Goal: Task Accomplishment & Management: Manage account settings

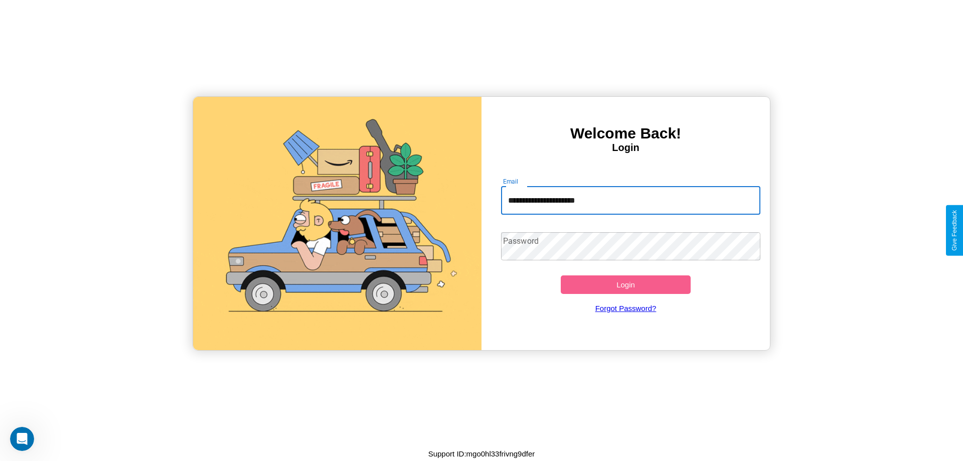
type input "**********"
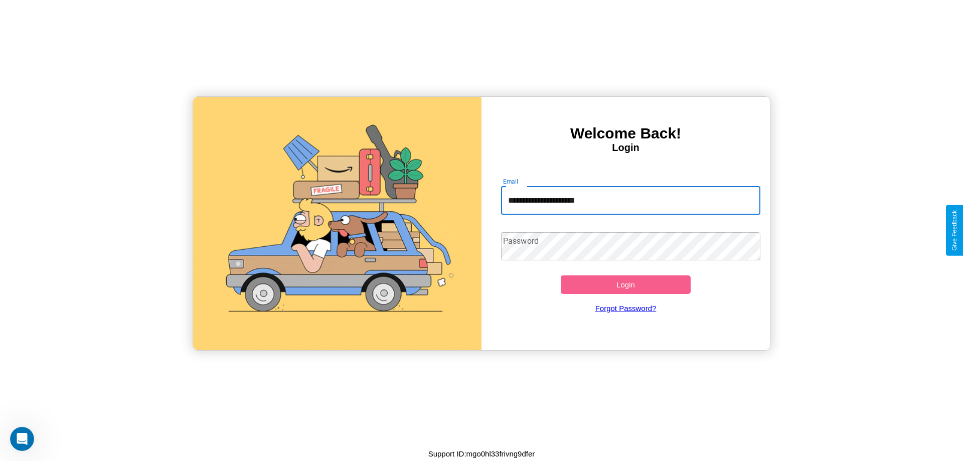
click at [626, 284] on button "Login" at bounding box center [626, 284] width 130 height 19
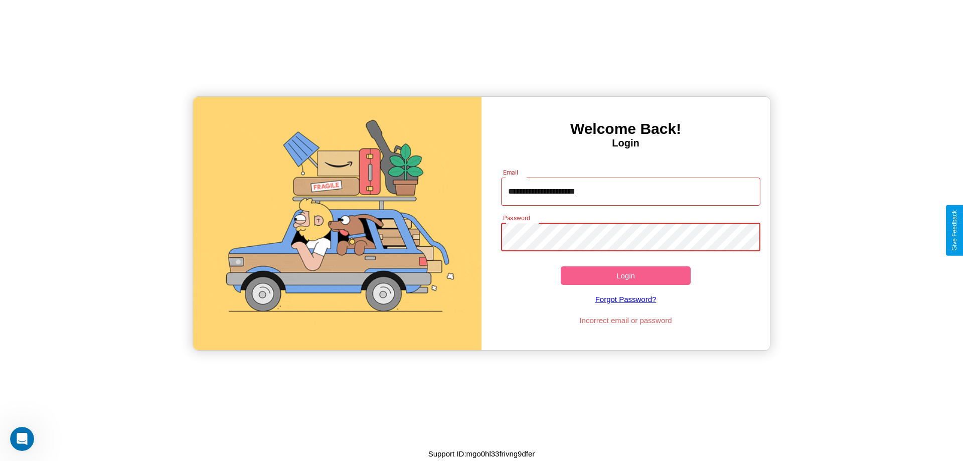
click at [626, 275] on button "Login" at bounding box center [626, 275] width 130 height 19
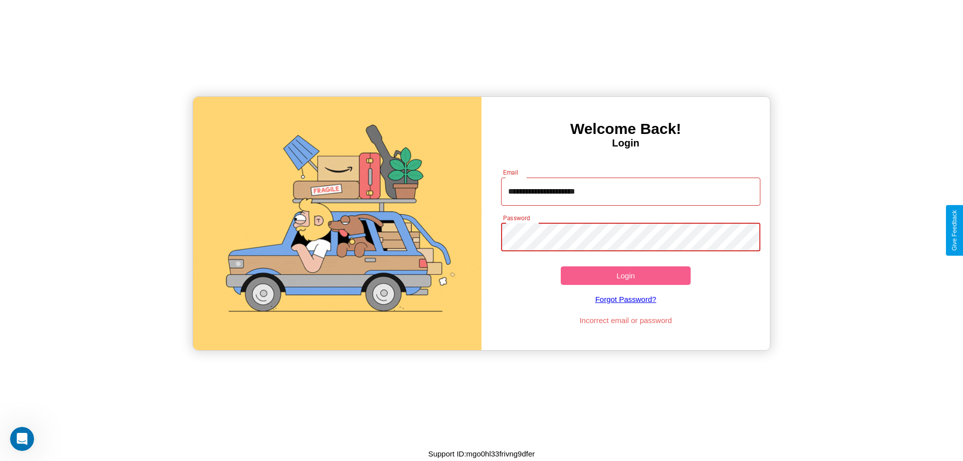
click at [626, 275] on button "Login" at bounding box center [626, 275] width 130 height 19
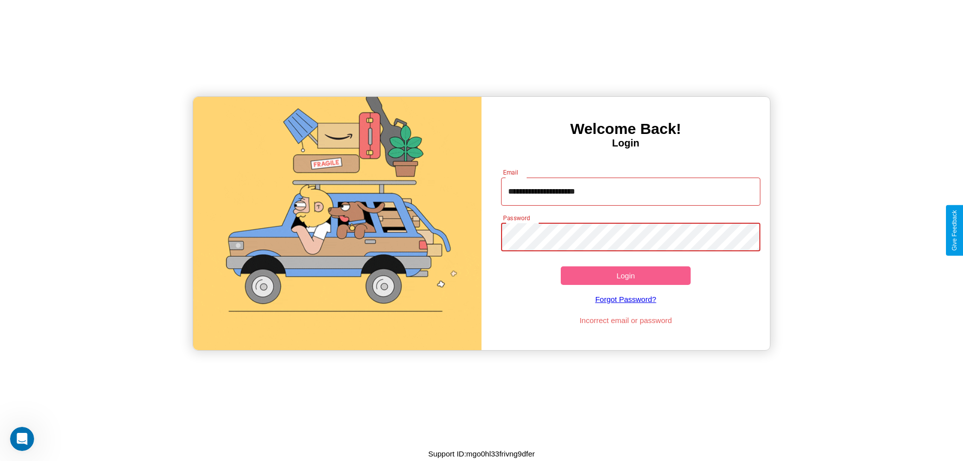
click at [626, 275] on button "Login" at bounding box center [626, 275] width 130 height 19
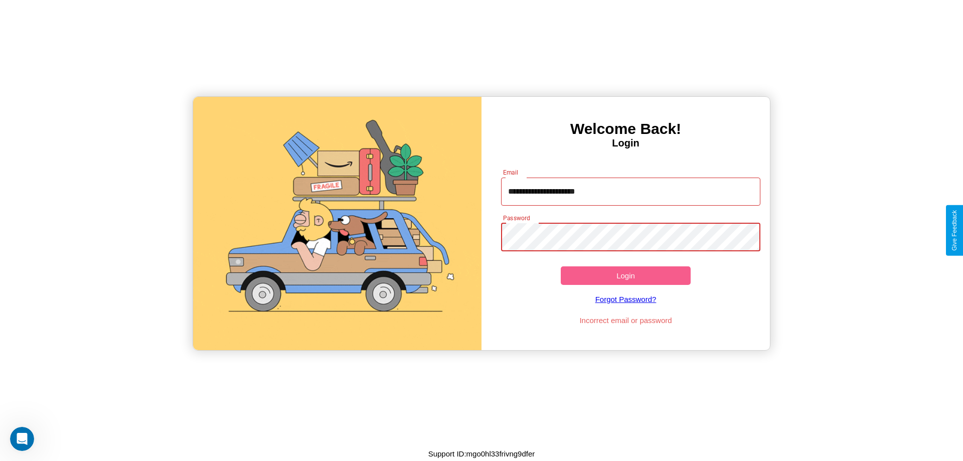
click at [626, 275] on button "Login" at bounding box center [626, 275] width 130 height 19
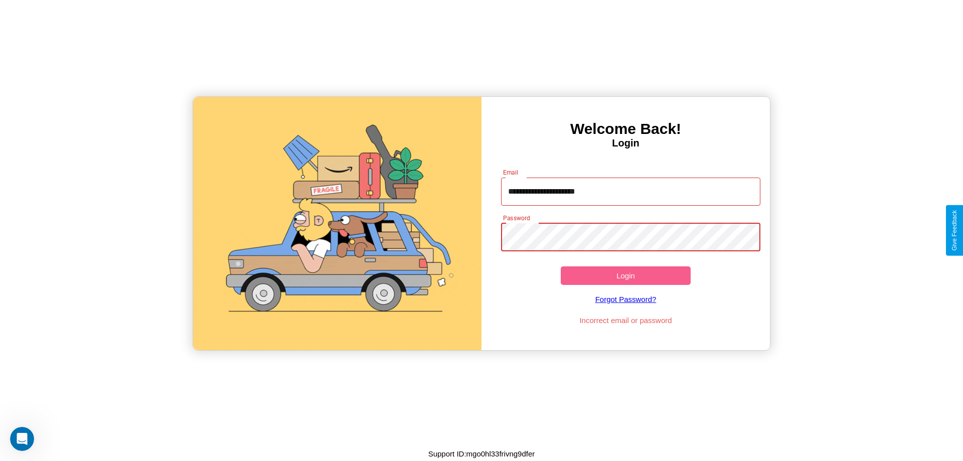
click at [626, 275] on button "Login" at bounding box center [626, 275] width 130 height 19
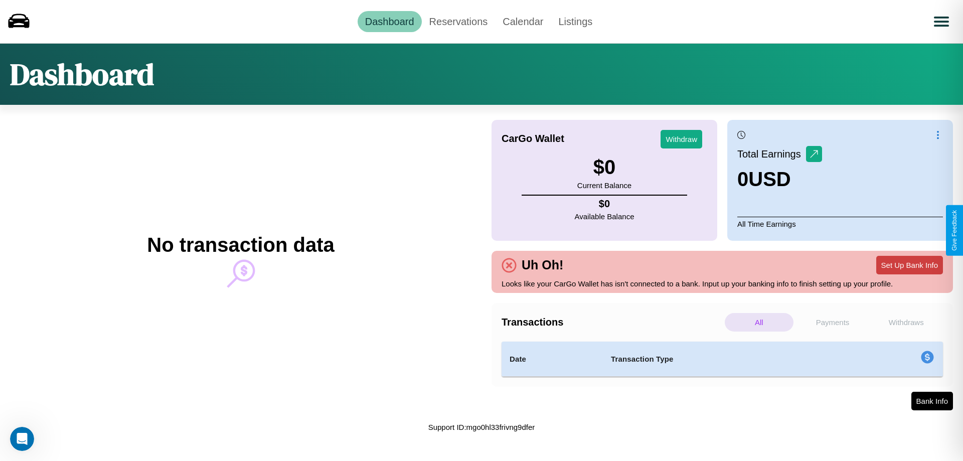
click at [909, 265] on button "Set Up Bank Info" at bounding box center [909, 265] width 67 height 19
